Goal: Task Accomplishment & Management: Complete application form

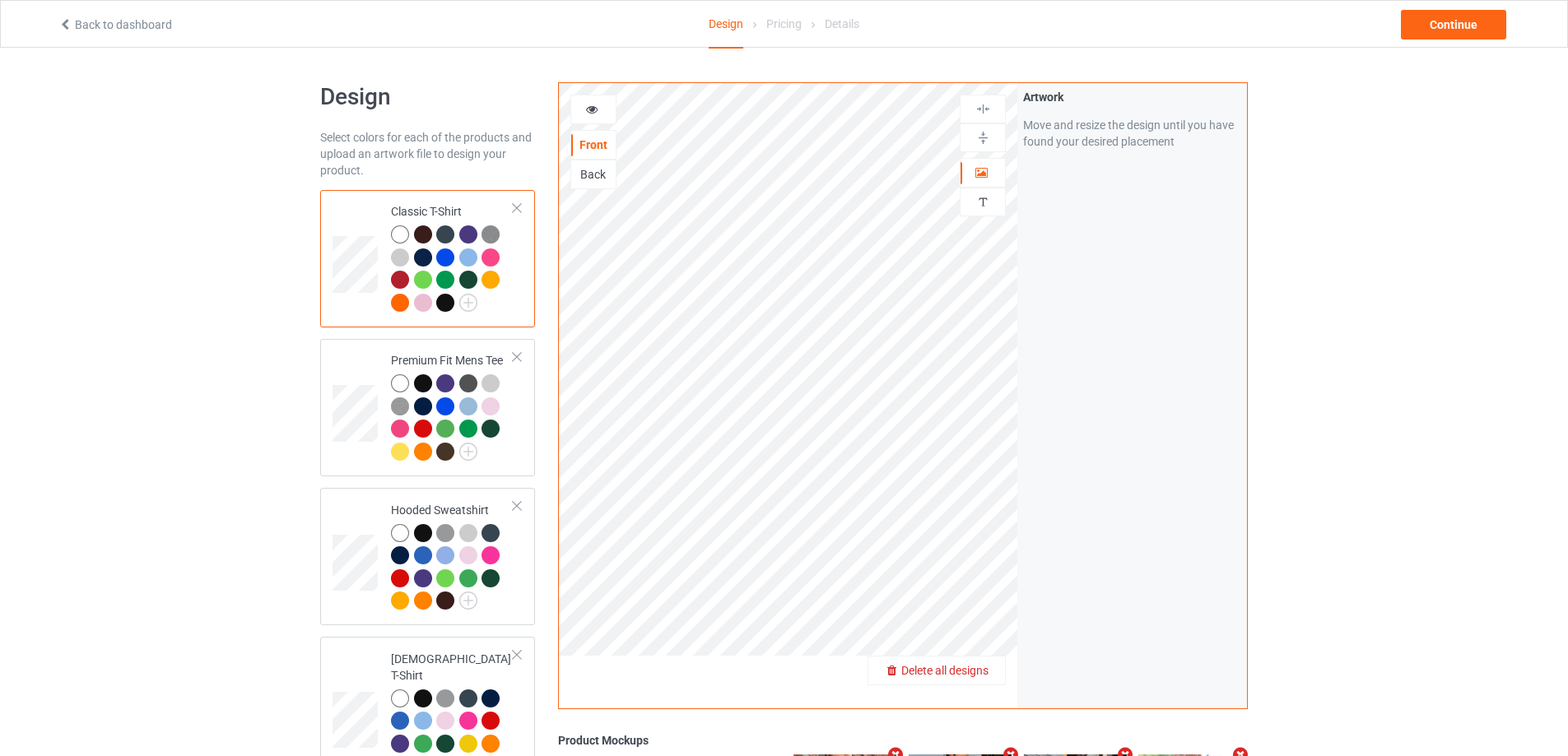
click at [977, 675] on span "Delete all designs" at bounding box center [945, 670] width 87 height 13
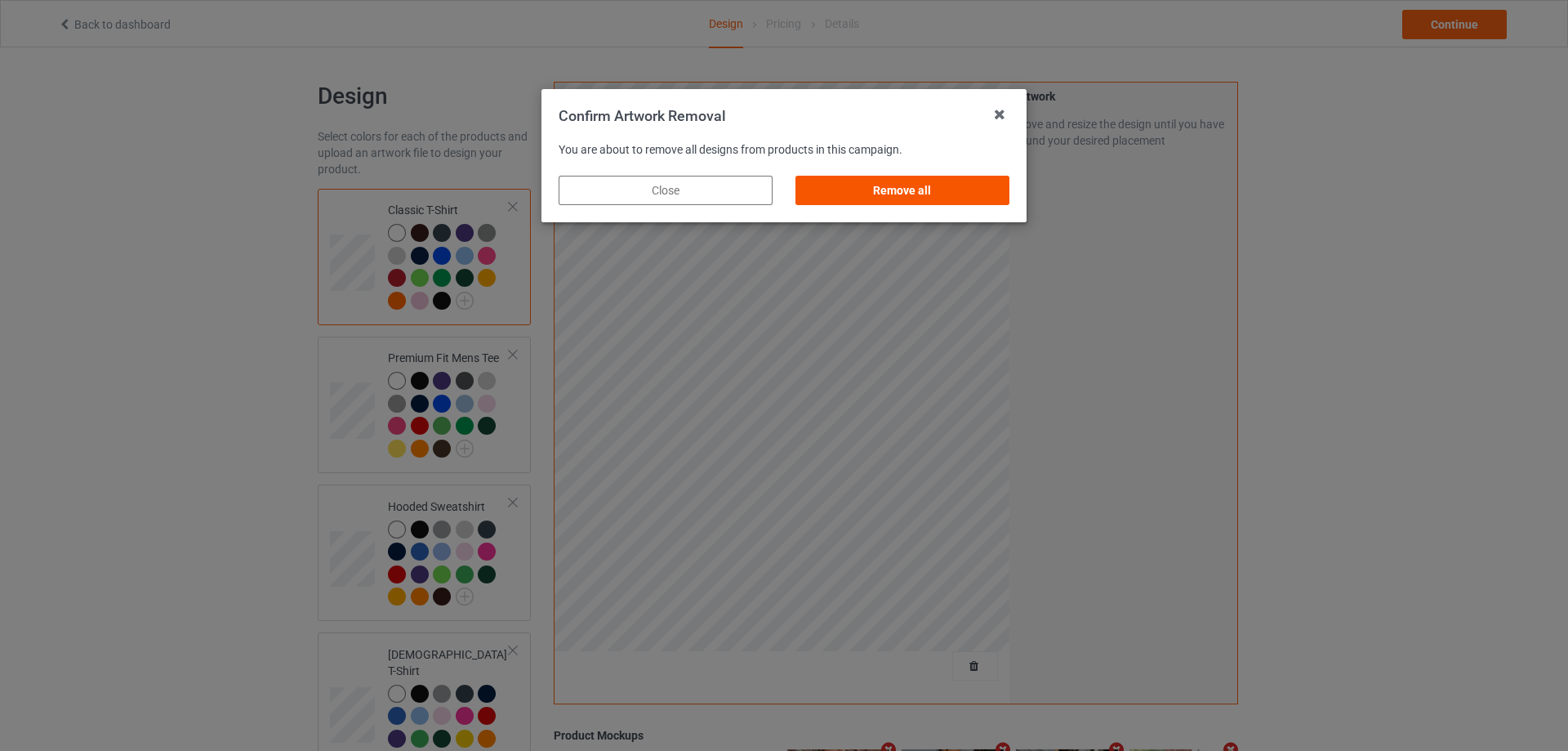
click at [980, 177] on div "Remove all" at bounding box center [902, 191] width 214 height 29
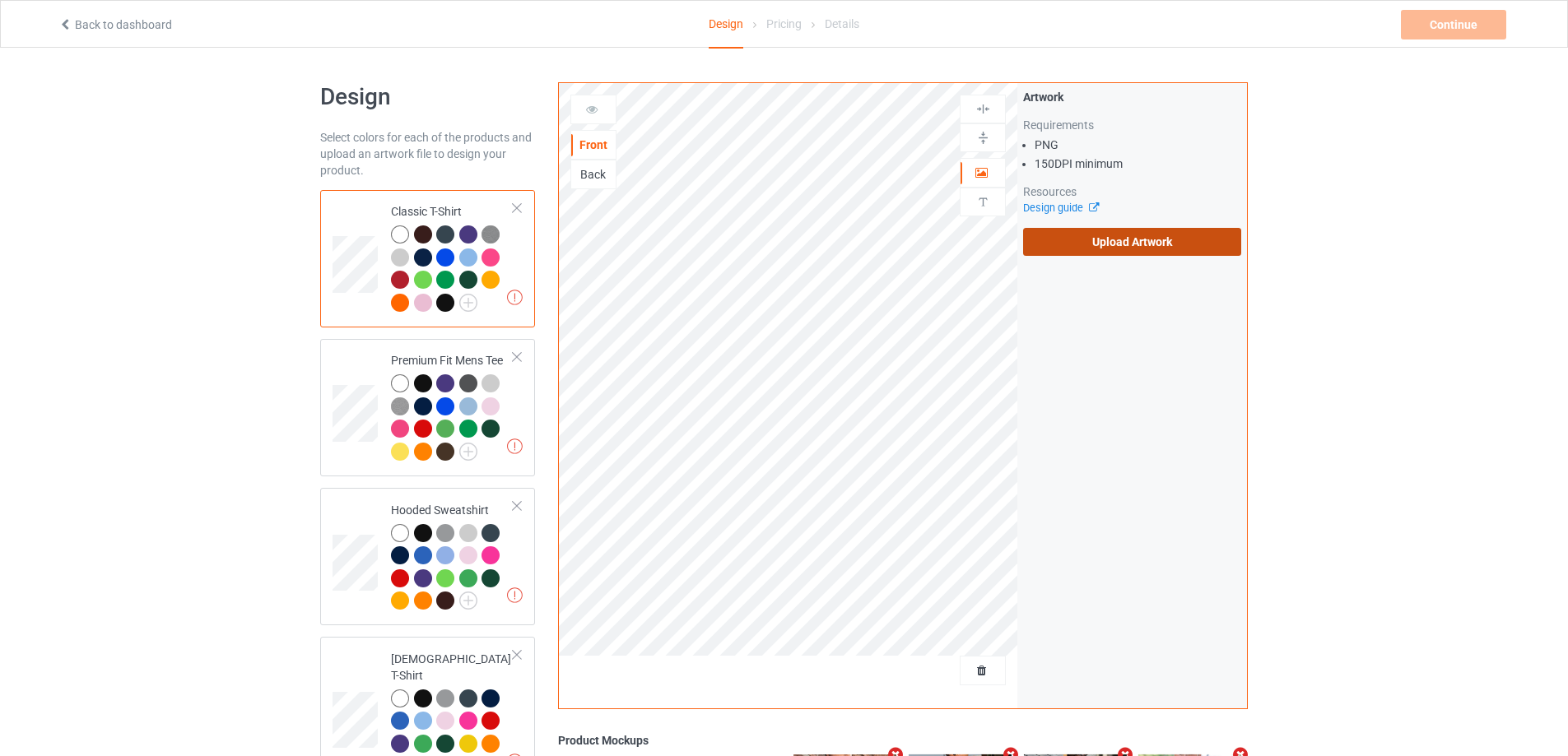
click at [1105, 246] on label "Upload Artwork" at bounding box center [1132, 242] width 218 height 28
click at [0, 0] on input "Upload Artwork" at bounding box center [0, 0] width 0 height 0
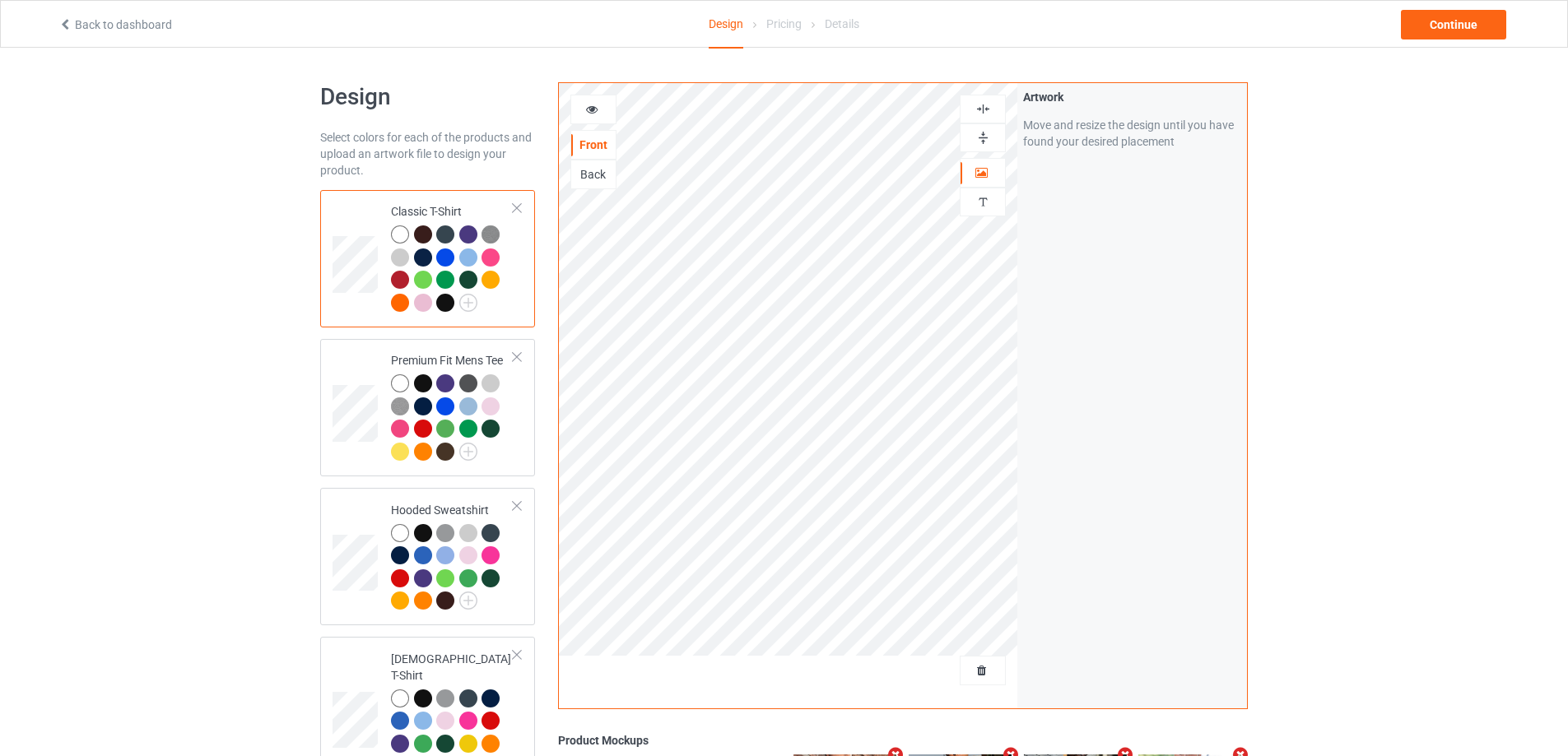
click at [1451, 41] on div "Back to dashboard Design Pricing Details Continue" at bounding box center [784, 24] width 1474 height 46
click at [1462, 28] on div "Continue" at bounding box center [1453, 25] width 105 height 30
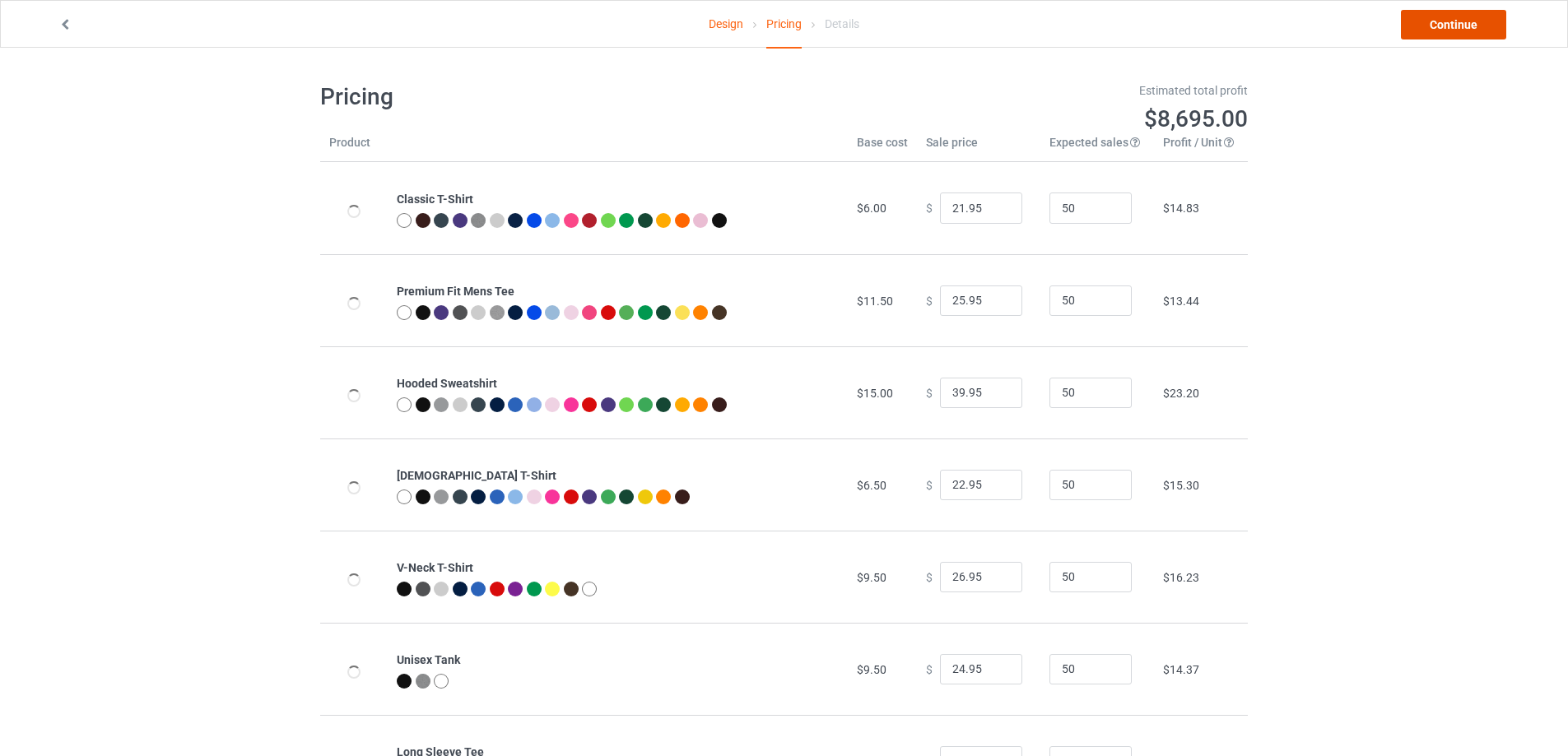
click at [1463, 24] on link "Continue" at bounding box center [1453, 25] width 105 height 30
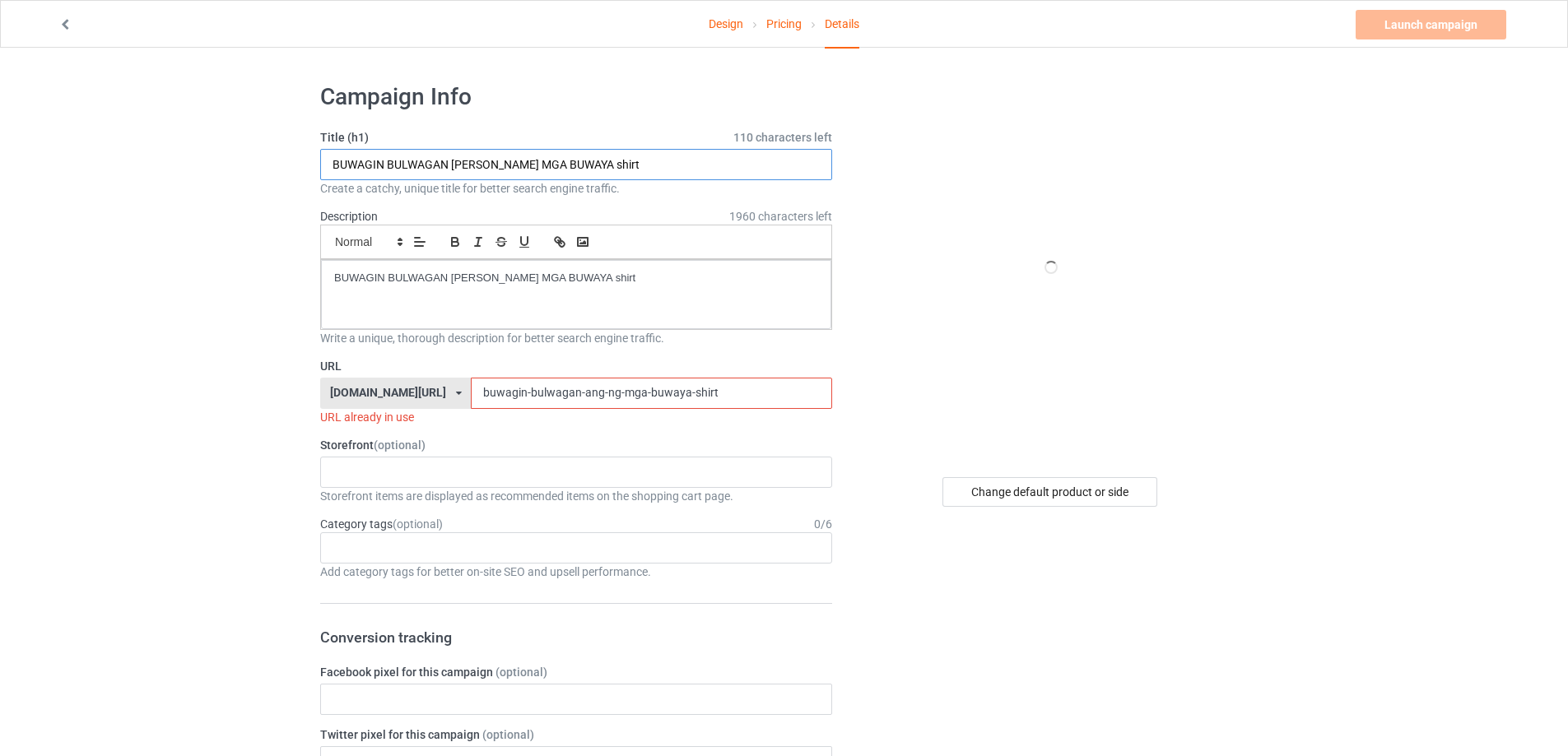
drag, startPoint x: 613, startPoint y: 163, endPoint x: 202, endPoint y: 167, distance: 411.0
paste input "We Are [PERSON_NAME] [PERSON_NAME][DEMOGRAPHIC_DATA] Is [PERSON_NAME] S"
type input "We Are [PERSON_NAME] [PERSON_NAME][DEMOGRAPHIC_DATA] Is [PERSON_NAME] Shirt"
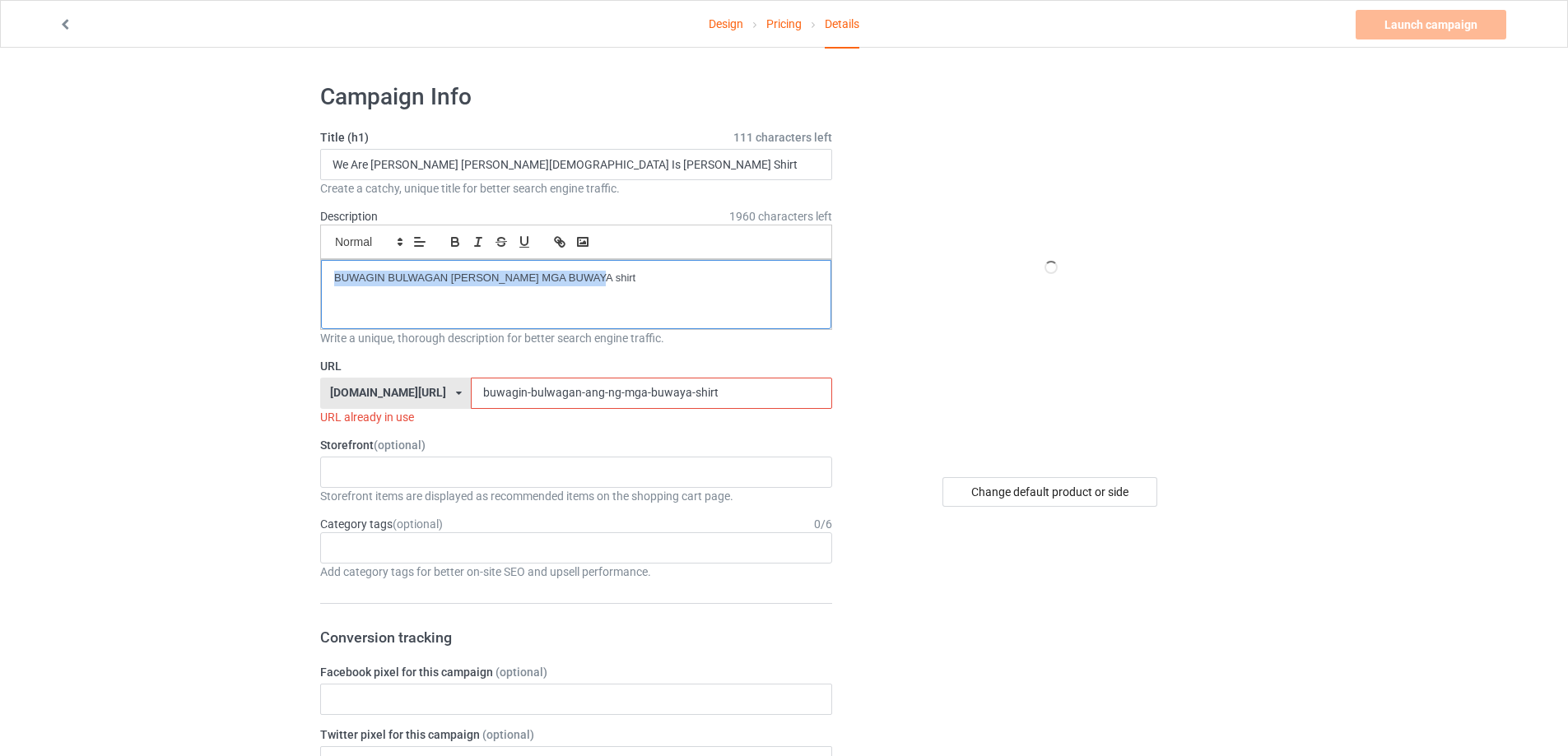
drag, startPoint x: 367, startPoint y: 265, endPoint x: 229, endPoint y: 264, distance: 138.0
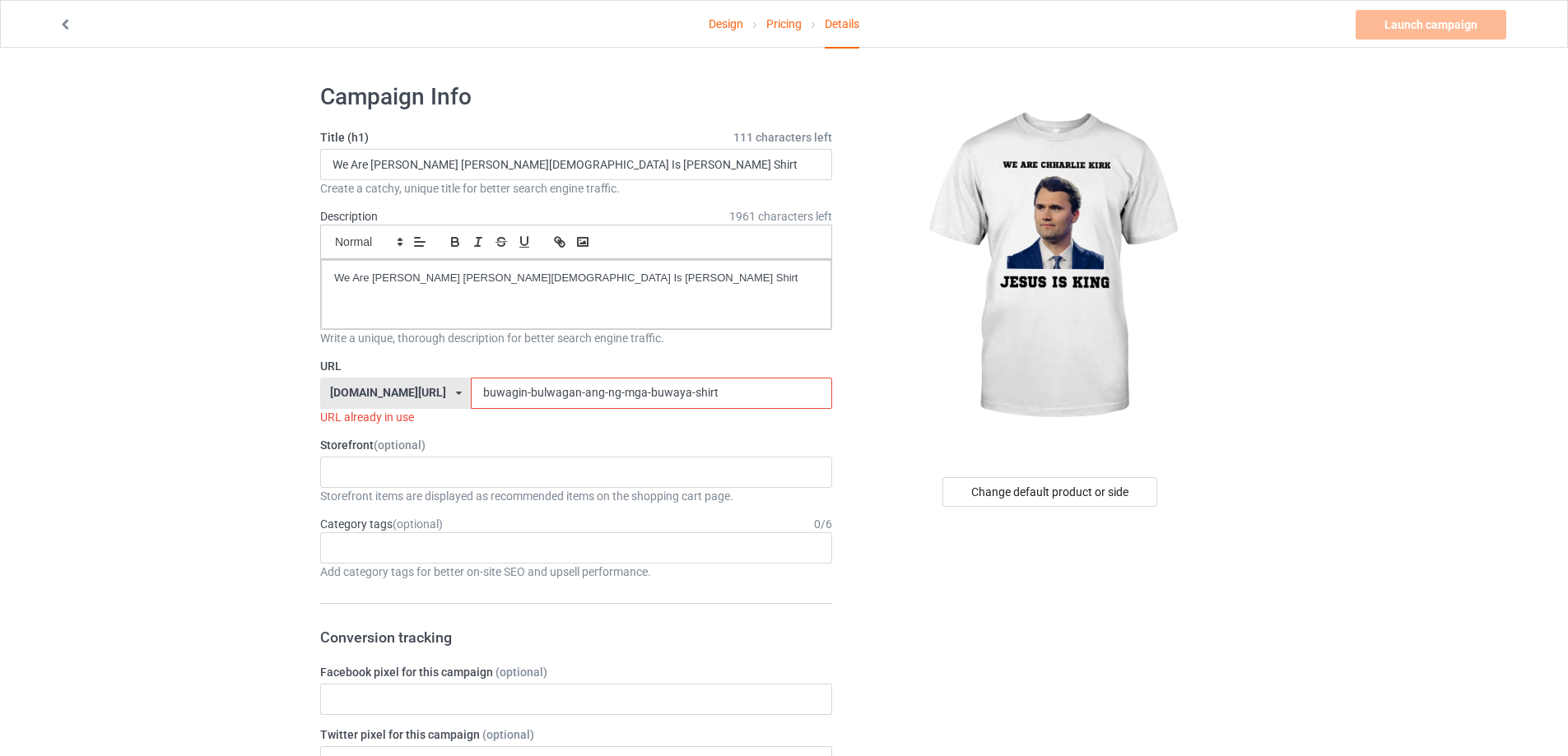
drag, startPoint x: 480, startPoint y: 401, endPoint x: 280, endPoint y: 423, distance: 201.2
paste input "we-are-[PERSON_NAME]-is-[PERSON_NAME]"
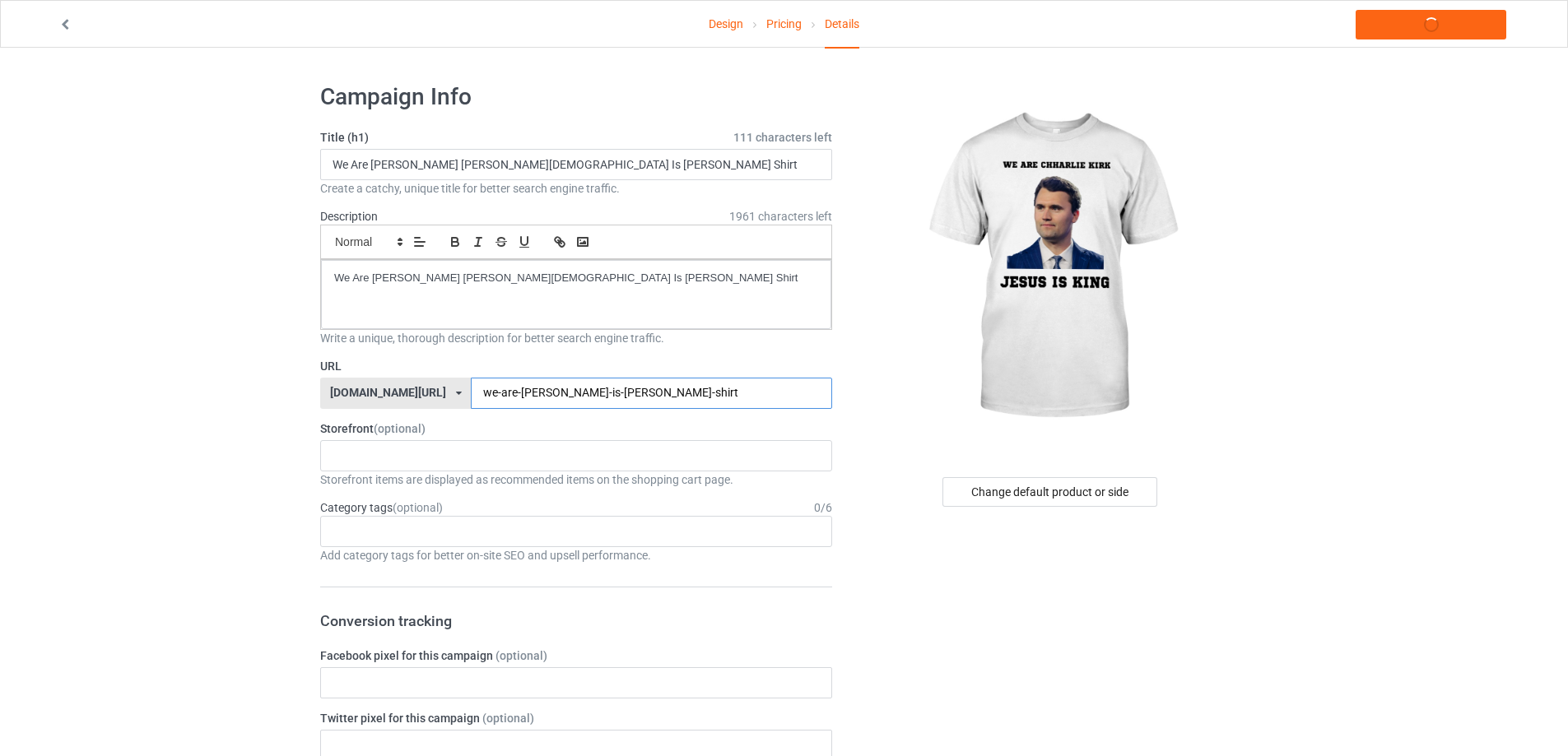
type input "we-are-[PERSON_NAME]-is-[PERSON_NAME]-shirt"
click at [1443, 34] on link "Launch campaign" at bounding box center [1430, 25] width 151 height 30
